Goal: Check status: Check status

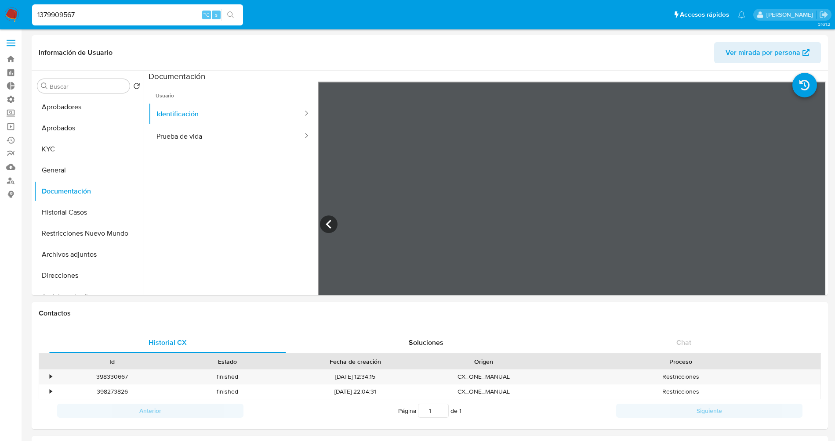
select select "10"
click at [34, 156] on button "KYC" at bounding box center [85, 149] width 103 height 21
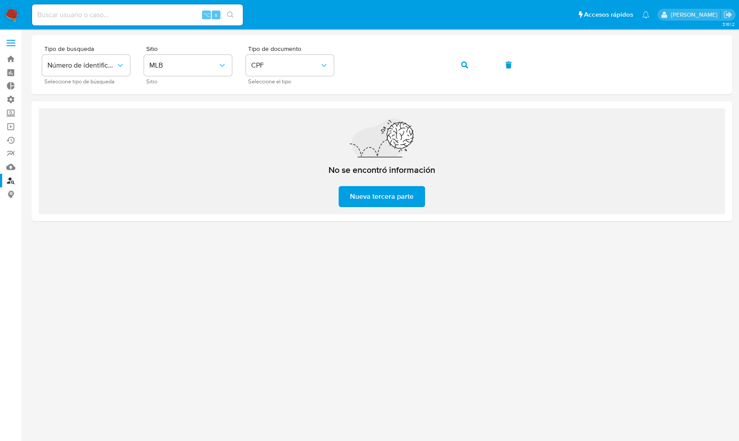
click at [140, 18] on input at bounding box center [137, 14] width 211 height 11
paste input "Jmx6E1Gs57Ramf6WntxH14RI"
type input "Jmx6E1Gs57Ramf6WntxH14RI"
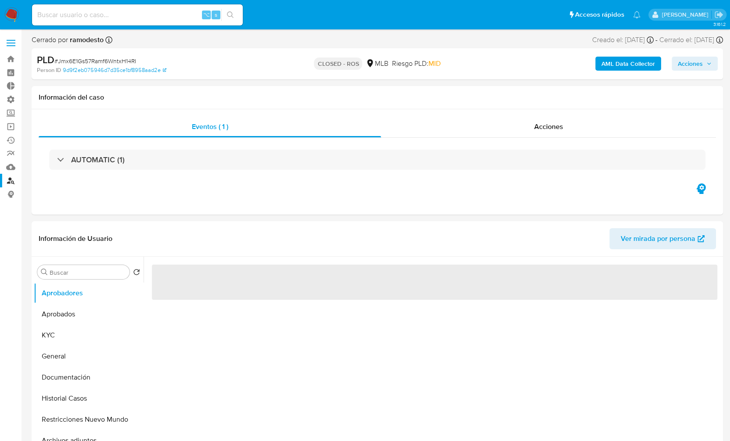
select select "10"
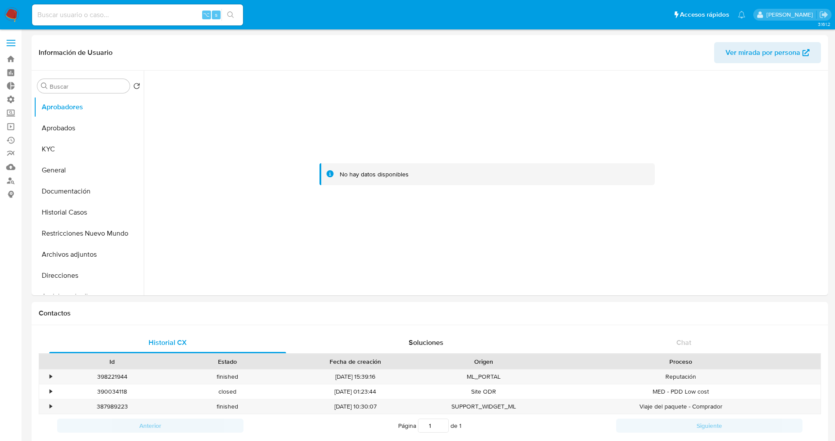
select select "10"
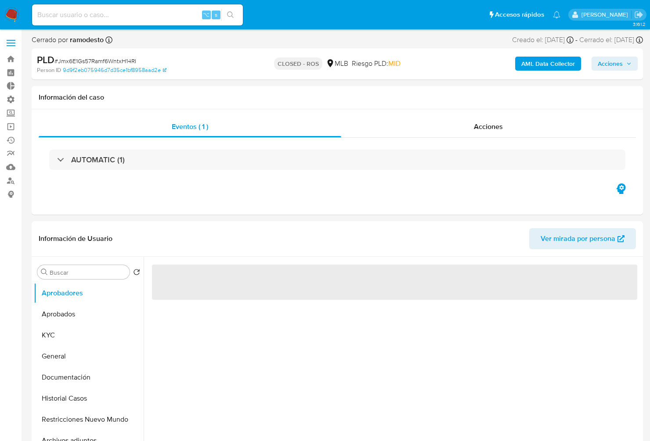
select select "10"
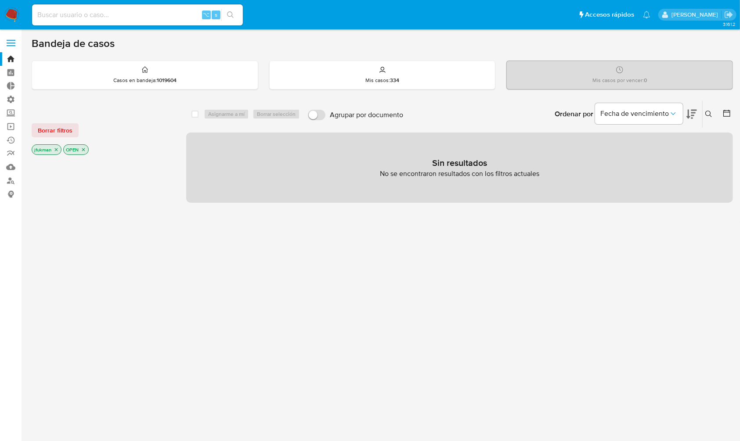
click at [83, 147] on icon "close-filter" at bounding box center [83, 149] width 5 height 5
